Goal: Transaction & Acquisition: Book appointment/travel/reservation

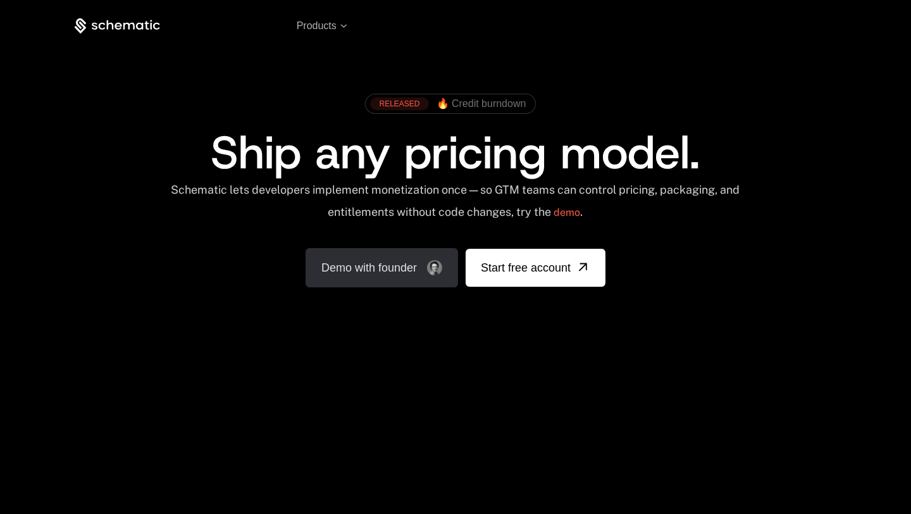
click at [356, 279] on link "Demo with founder" at bounding box center [382, 267] width 152 height 39
click at [402, 270] on link "Demo with founder" at bounding box center [382, 267] width 152 height 39
